Goal: Information Seeking & Learning: Learn about a topic

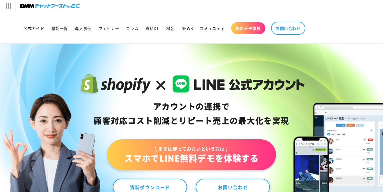
scroll to position [1, 0]
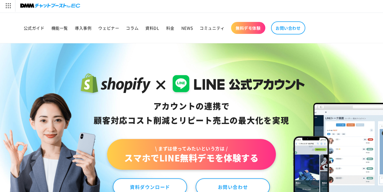
click at [243, 33] on link "無料デモ体験" at bounding box center [248, 28] width 34 height 12
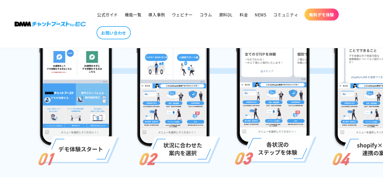
scroll to position [4, 0]
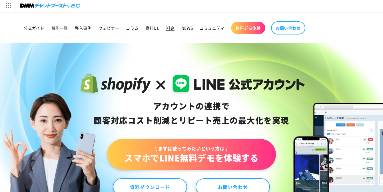
click at [166, 29] on span "料金" at bounding box center [170, 27] width 8 height 5
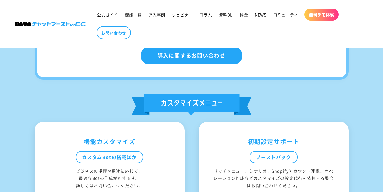
scroll to position [352, 0]
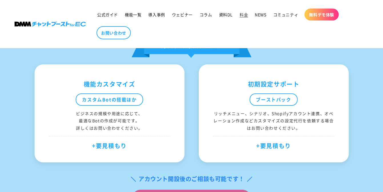
click at [64, 47] on header "公式ガイド 機能一覧 導入事例 ウェビナー コラム 資料DL 料金 NEWS コミュニティ 無料デモ体験" at bounding box center [191, 24] width 382 height 48
